Goal: Connect with others: Connect with others

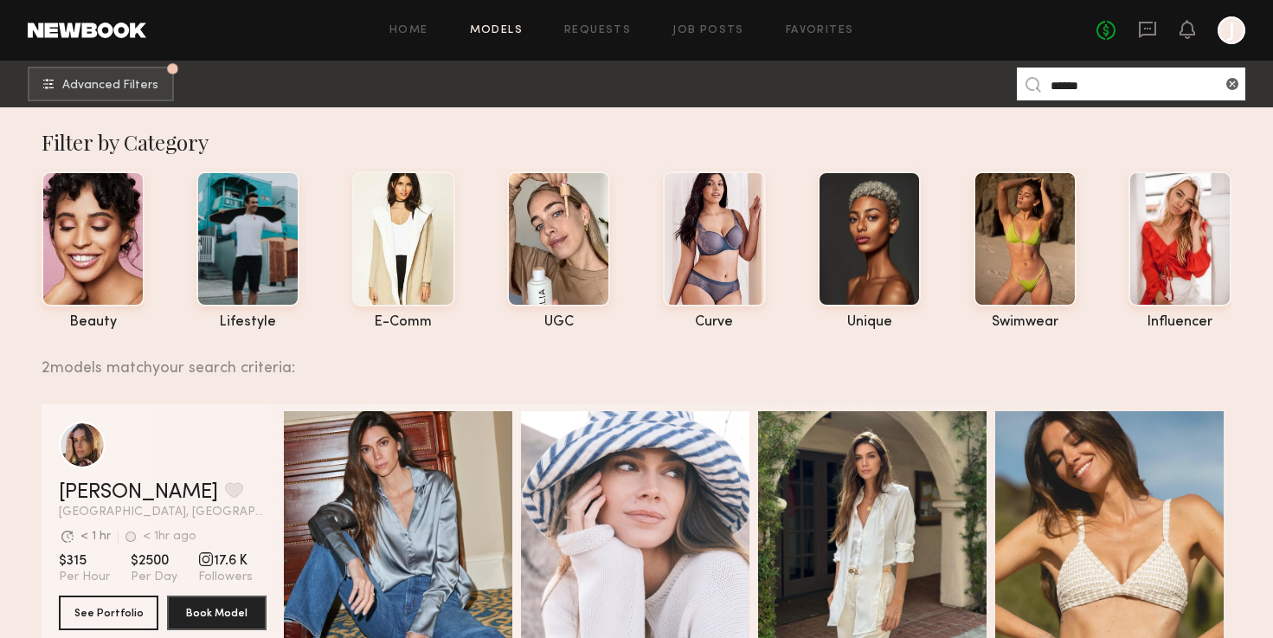
click at [1220, 35] on div at bounding box center [1232, 30] width 28 height 28
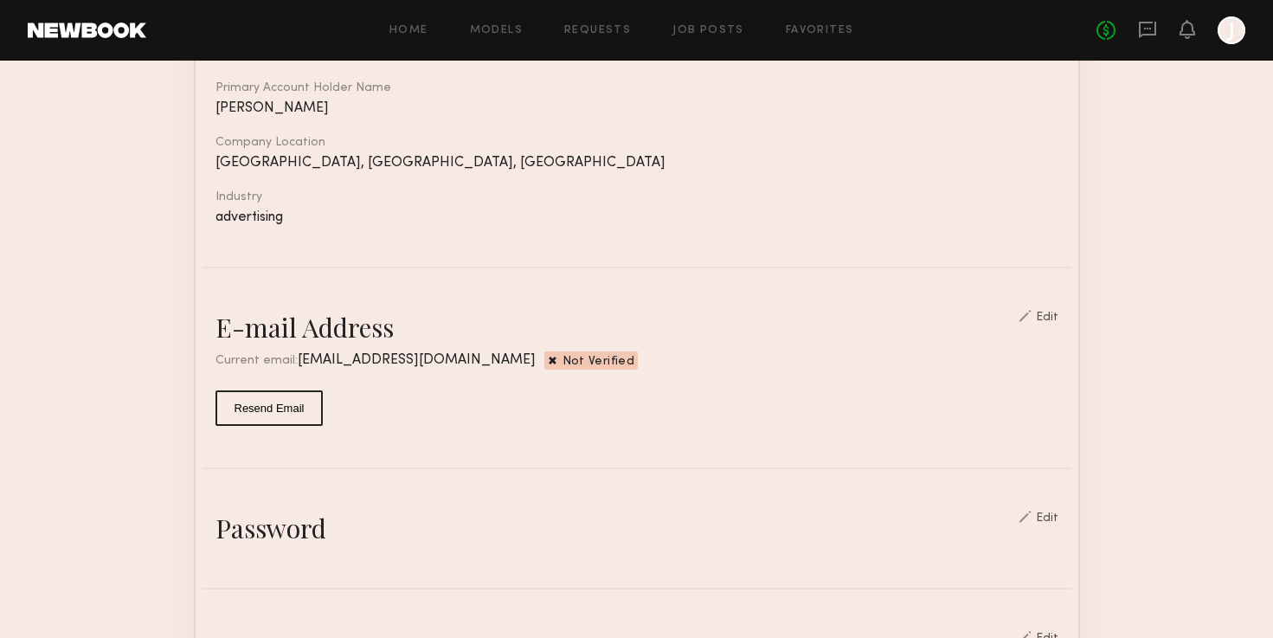
scroll to position [255, 0]
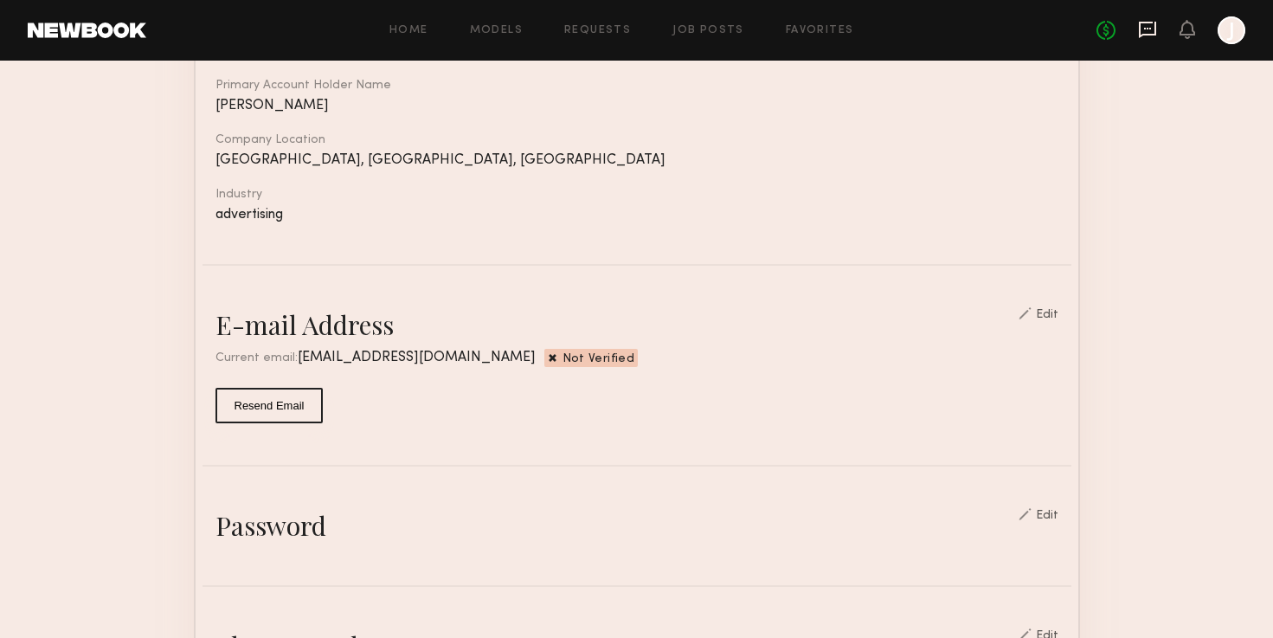
click at [1148, 28] on icon at bounding box center [1147, 29] width 7 height 2
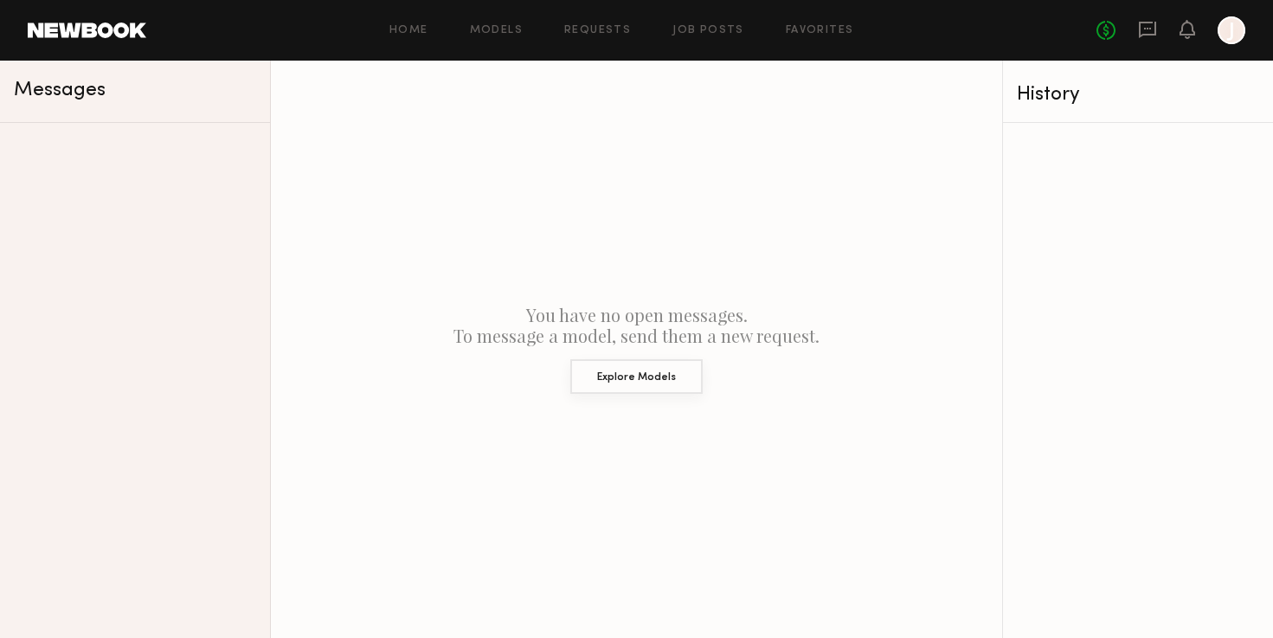
click at [608, 370] on button "Explore Models" at bounding box center [636, 376] width 132 height 35
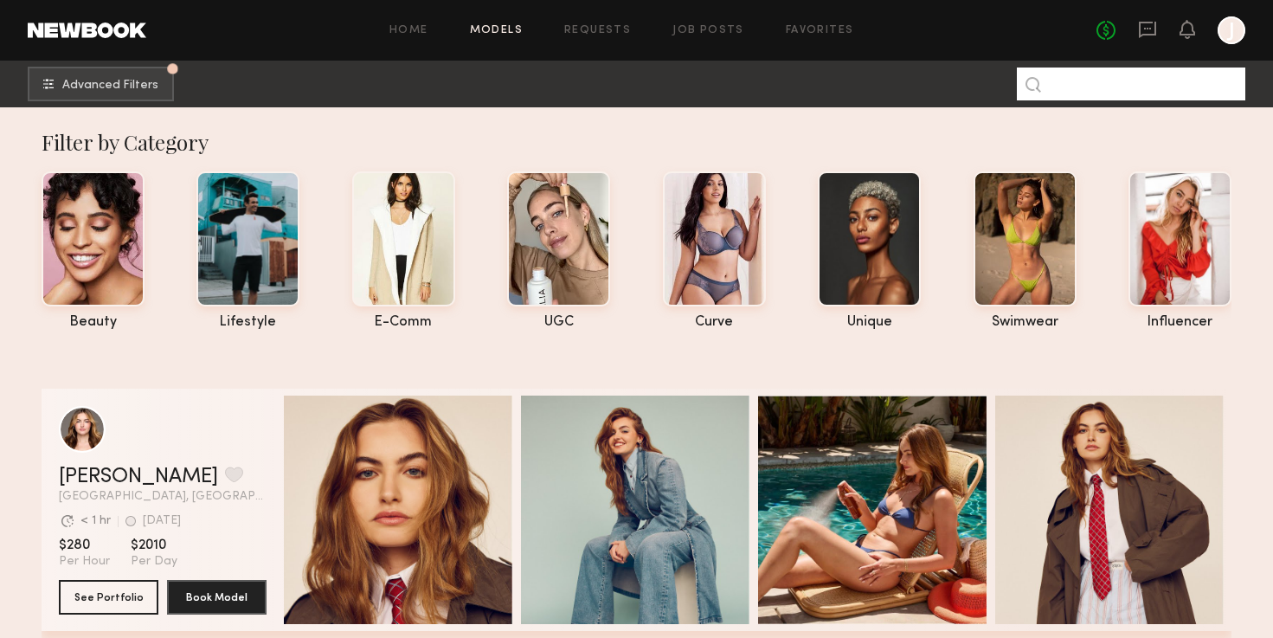
click at [1084, 91] on input at bounding box center [1131, 84] width 228 height 33
type input "******"
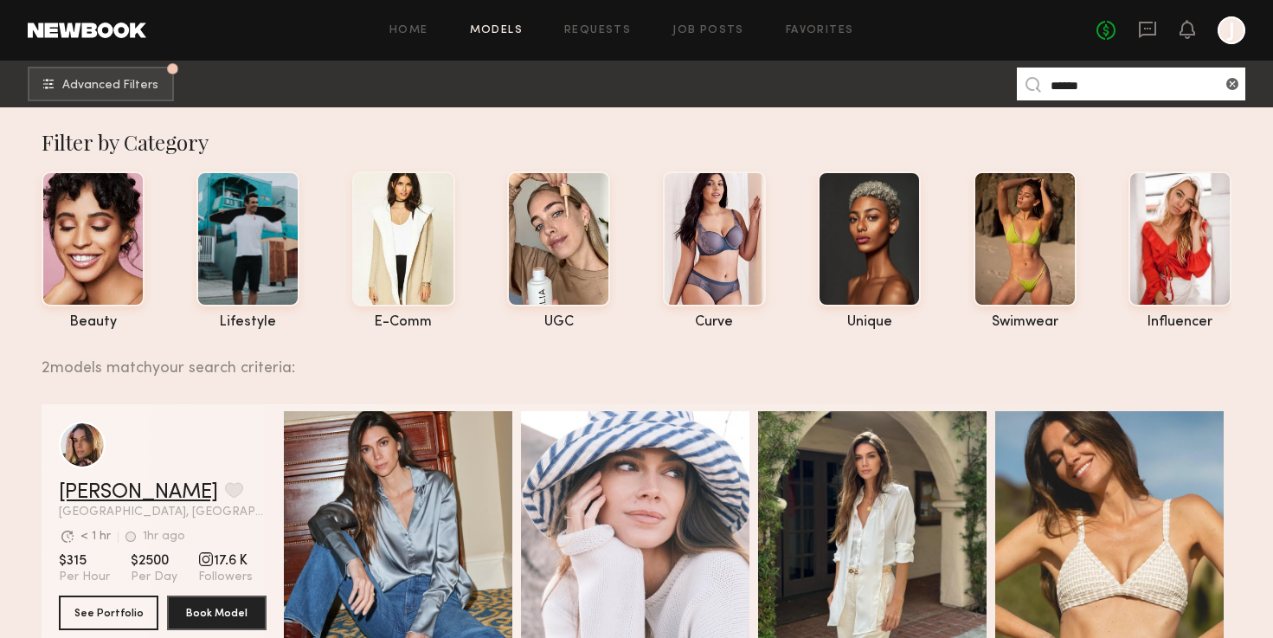
click at [115, 495] on link "[PERSON_NAME]" at bounding box center [138, 492] width 159 height 21
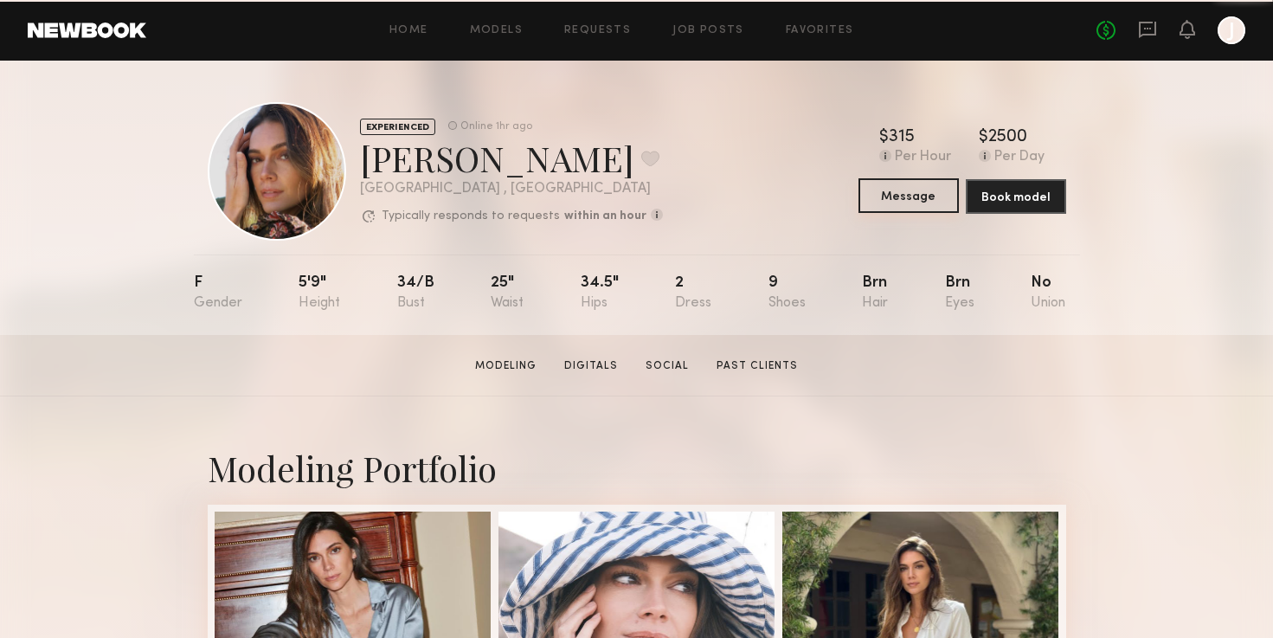
click at [881, 193] on button "Message" at bounding box center [909, 195] width 100 height 35
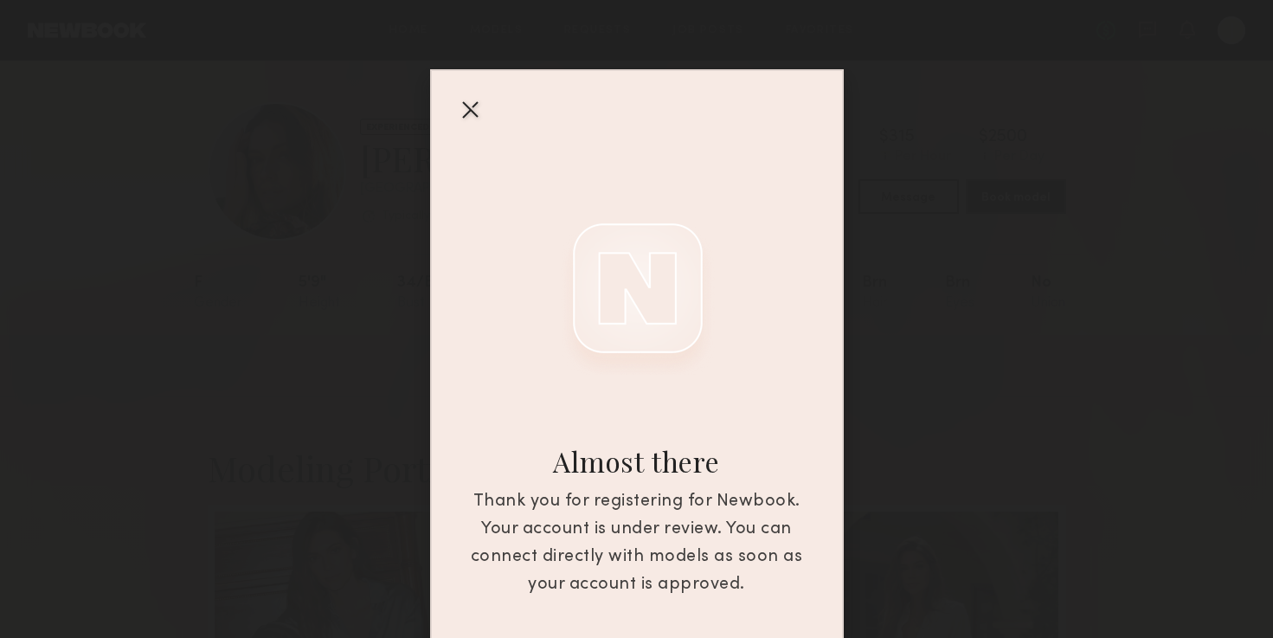
click at [463, 111] on div at bounding box center [470, 109] width 28 height 28
